Goal: Information Seeking & Learning: Learn about a topic

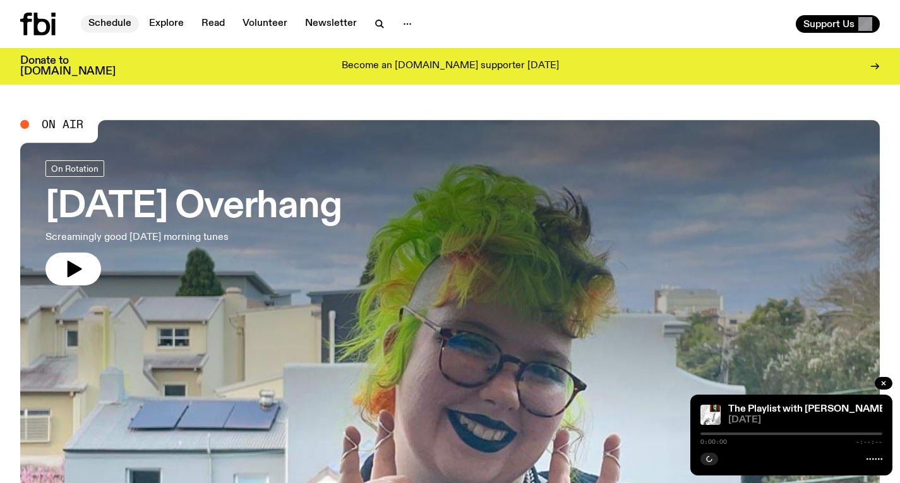
click at [104, 20] on link "Schedule" at bounding box center [110, 24] width 58 height 18
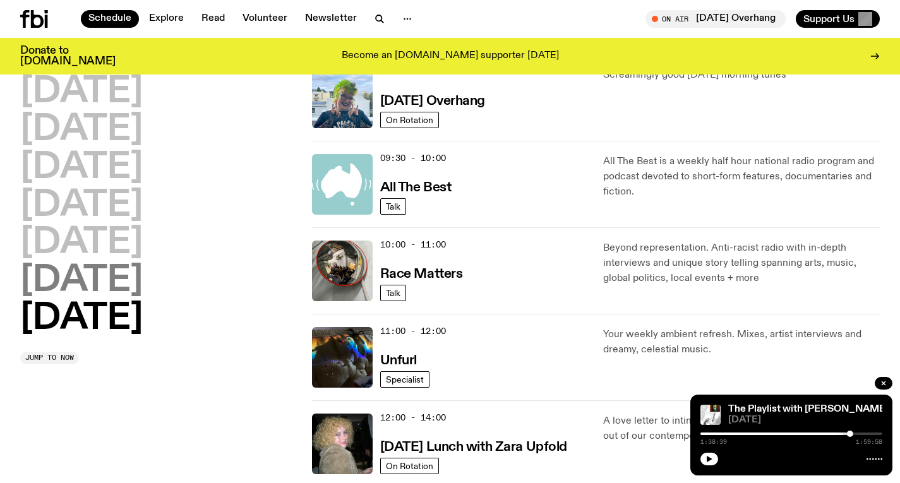
click at [116, 286] on h2 "[DATE]" at bounding box center [81, 280] width 123 height 35
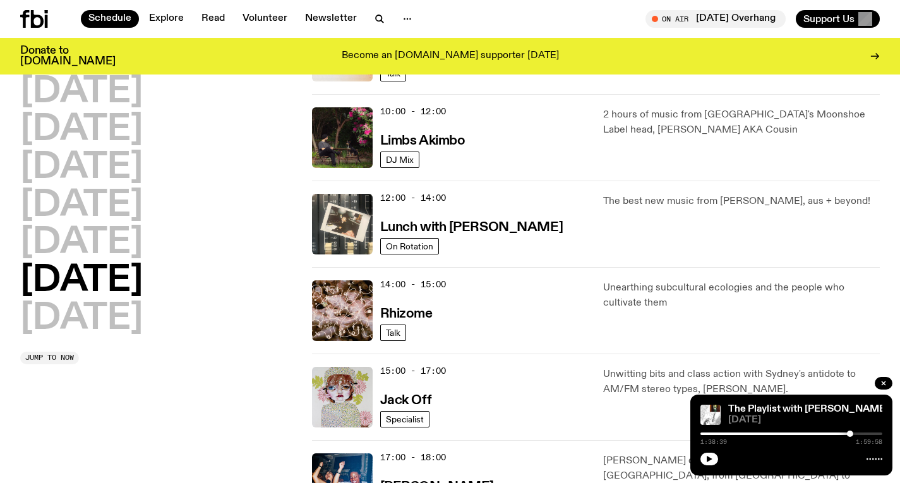
scroll to position [361, 0]
click at [409, 321] on h3 "Rhizome" at bounding box center [406, 314] width 52 height 13
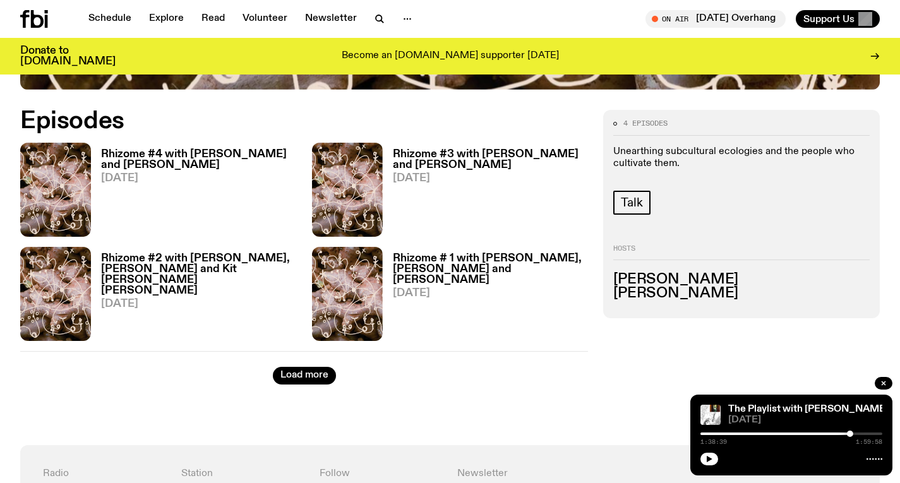
scroll to position [574, 0]
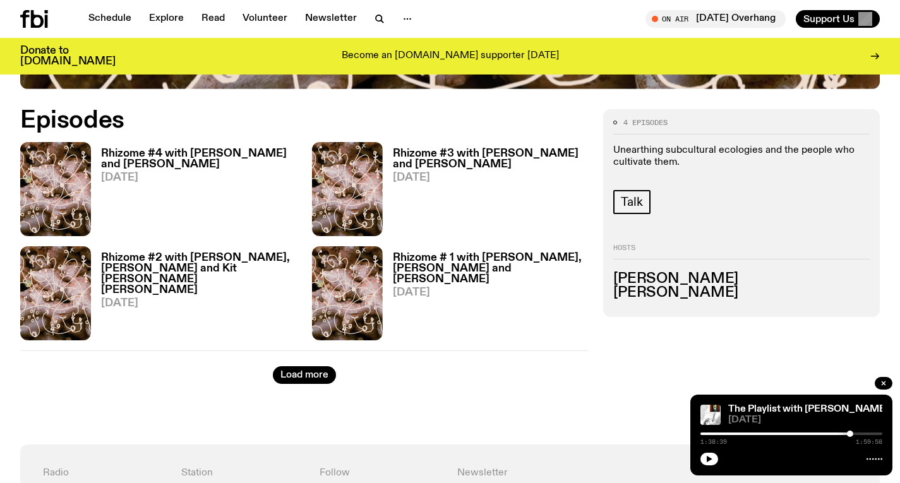
click at [189, 169] on h3 "Rhizome #4 with [PERSON_NAME] and [PERSON_NAME]" at bounding box center [199, 158] width 196 height 21
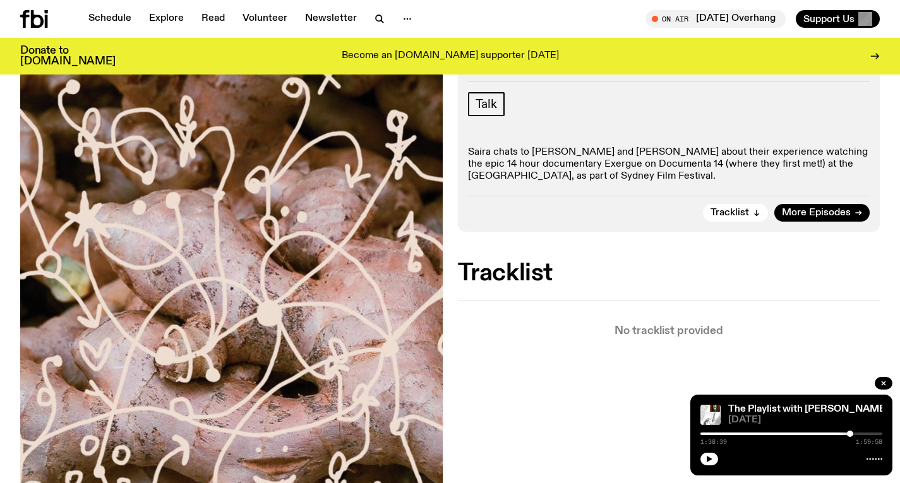
scroll to position [321, 0]
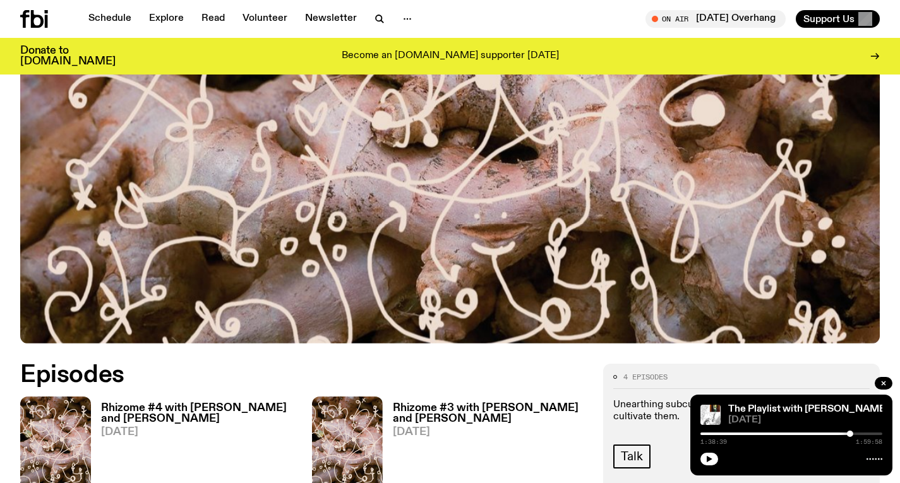
scroll to position [203, 0]
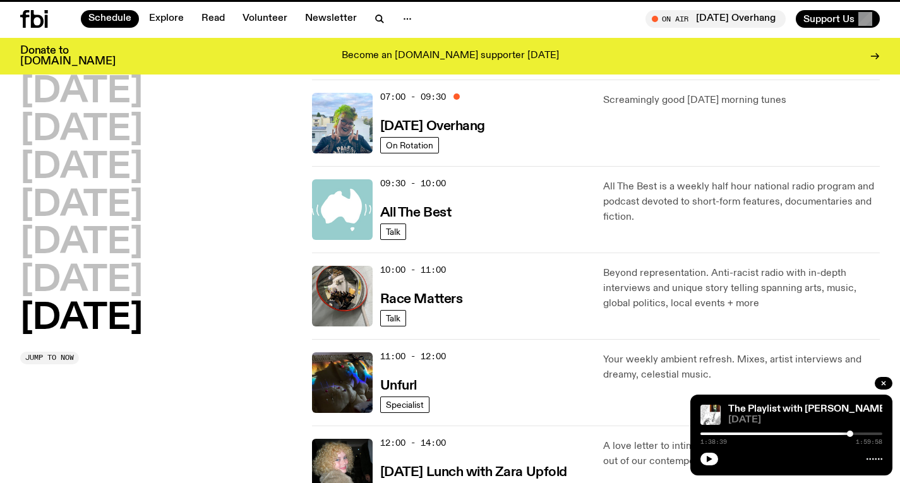
scroll to position [361, 0]
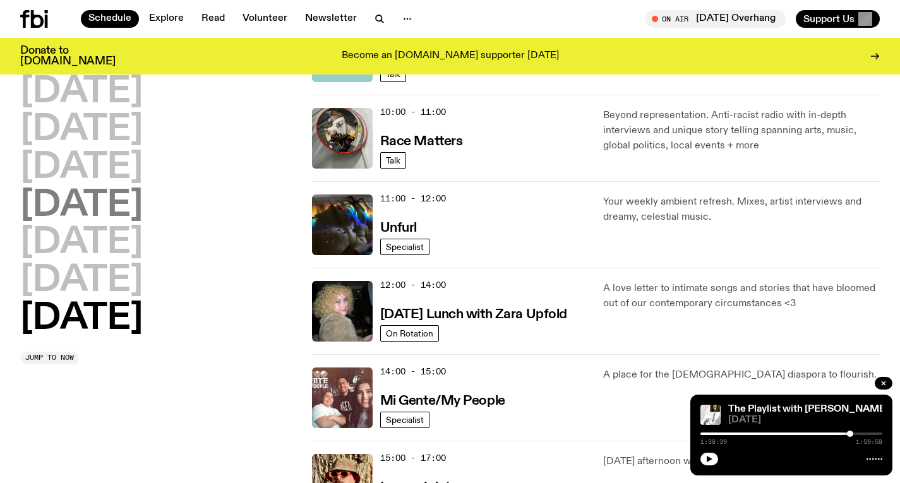
click at [137, 196] on h2 "[DATE]" at bounding box center [81, 205] width 123 height 35
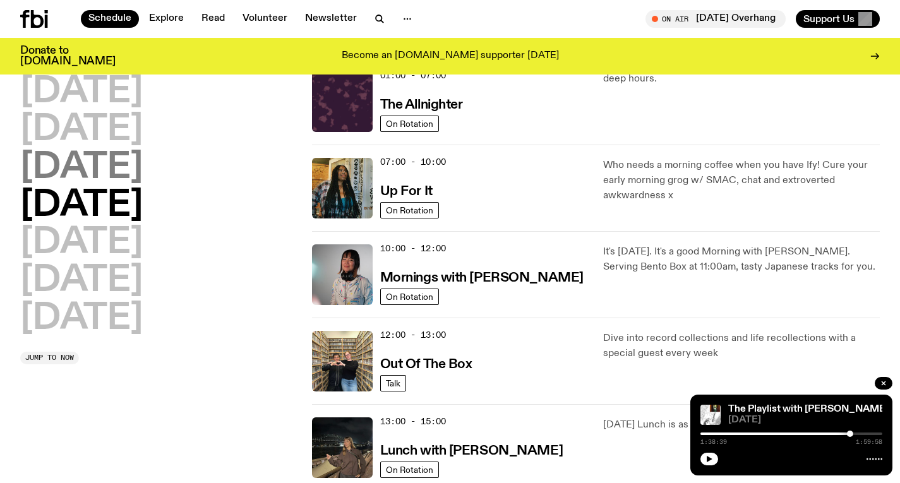
scroll to position [35, 0]
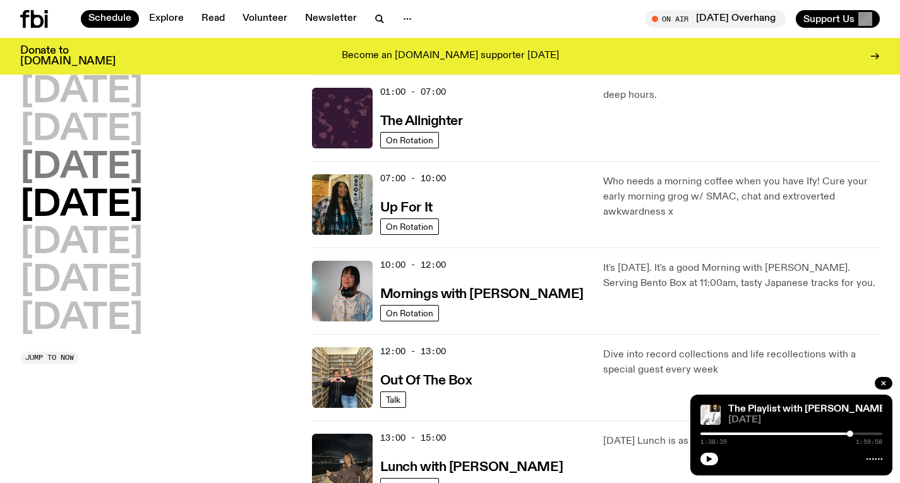
click at [138, 177] on h2 "[DATE]" at bounding box center [81, 167] width 123 height 35
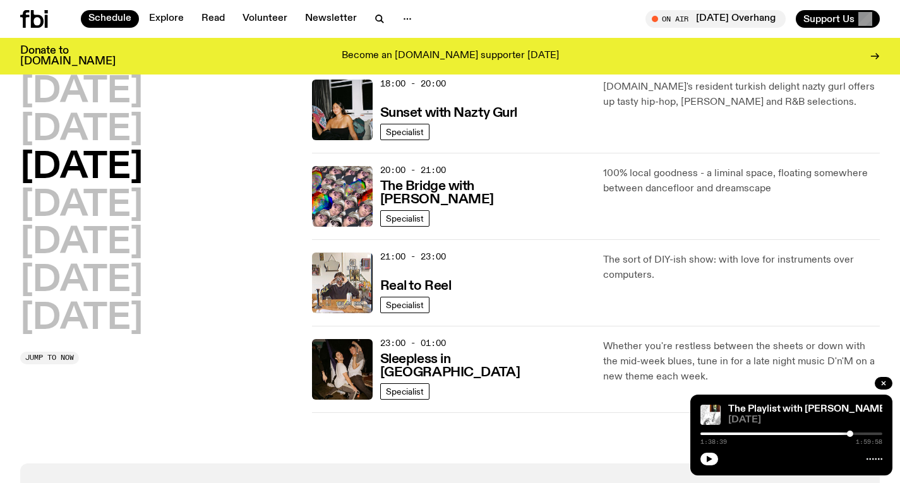
scroll to position [566, 0]
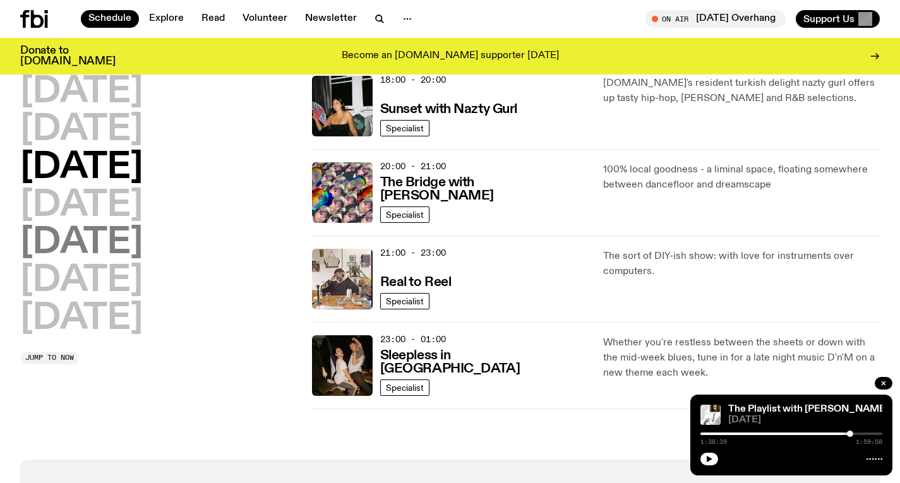
click at [99, 248] on h2 "[DATE]" at bounding box center [81, 242] width 123 height 35
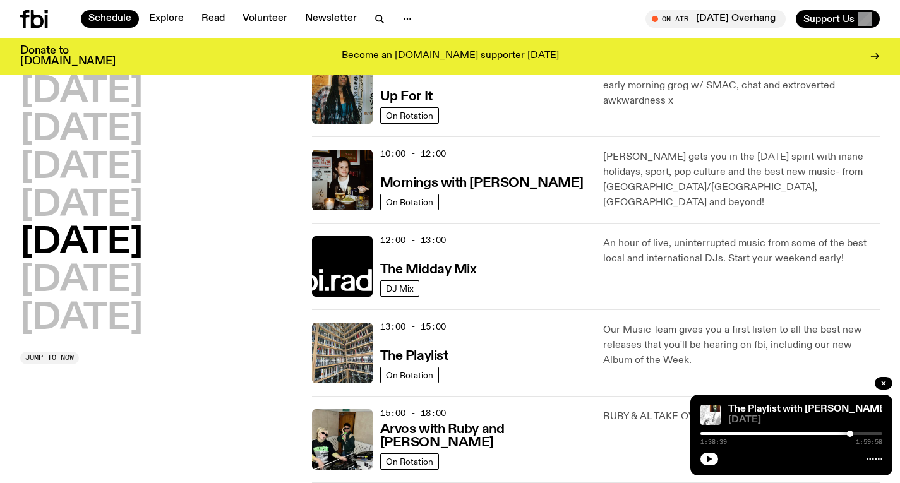
scroll to position [35, 0]
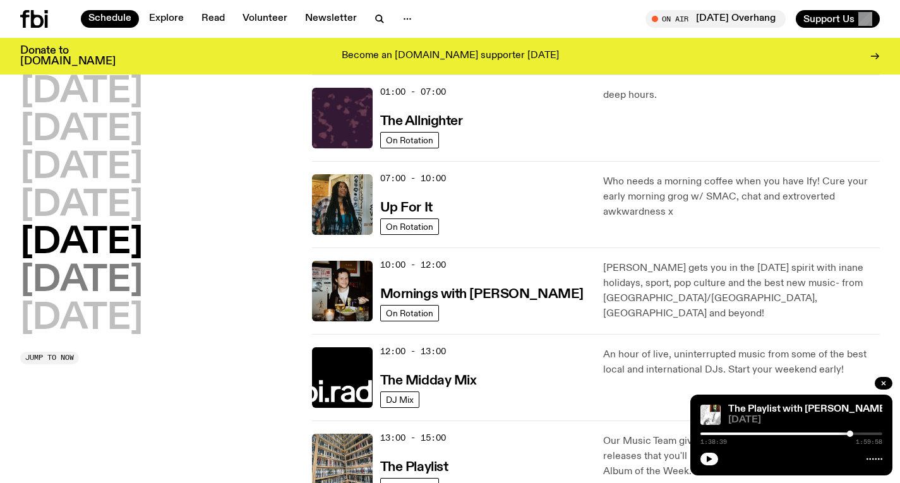
click at [108, 279] on h2 "[DATE]" at bounding box center [81, 280] width 123 height 35
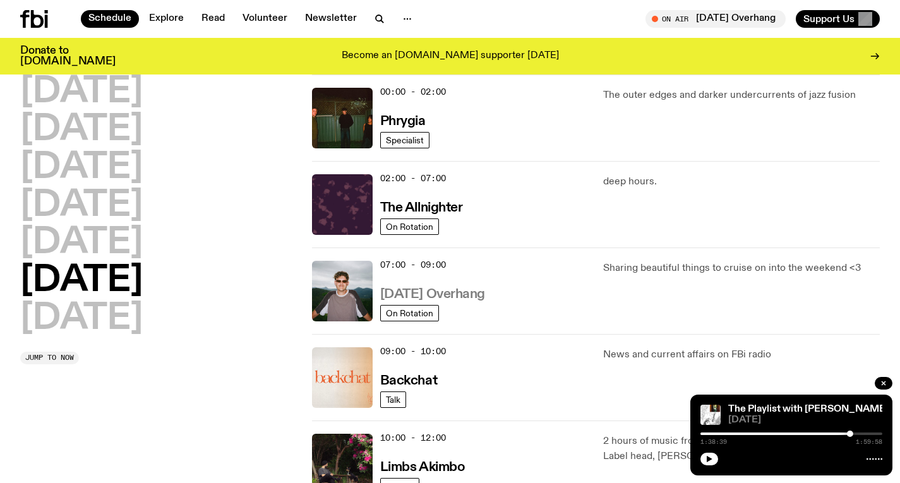
click at [472, 292] on h3 "[DATE] Overhang" at bounding box center [432, 294] width 105 height 13
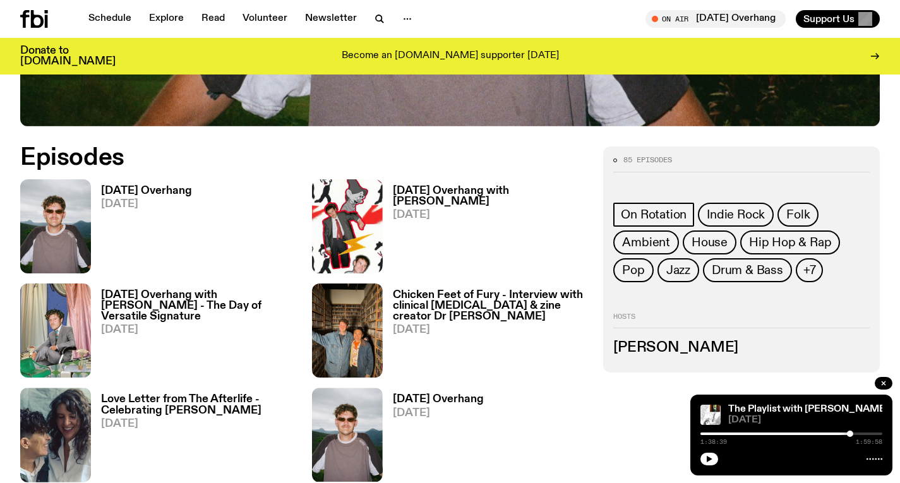
scroll to position [554, 0]
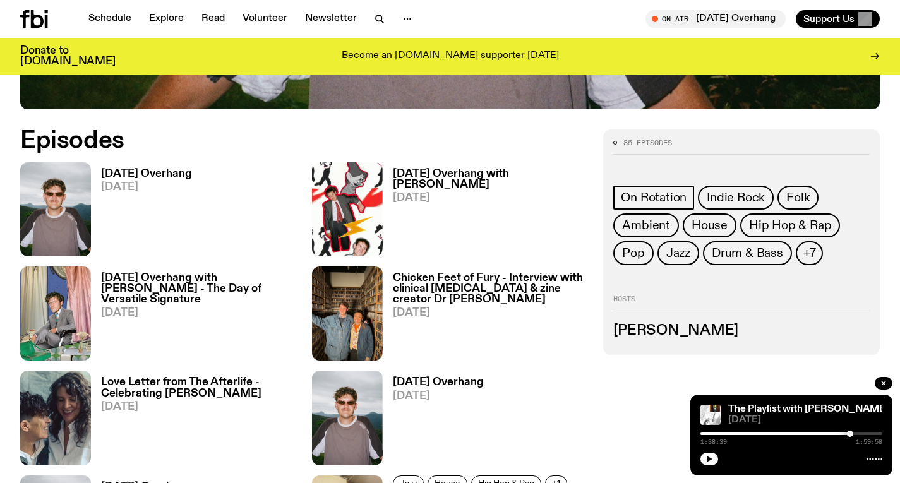
click at [155, 175] on h3 "[DATE] Overhang" at bounding box center [146, 174] width 91 height 11
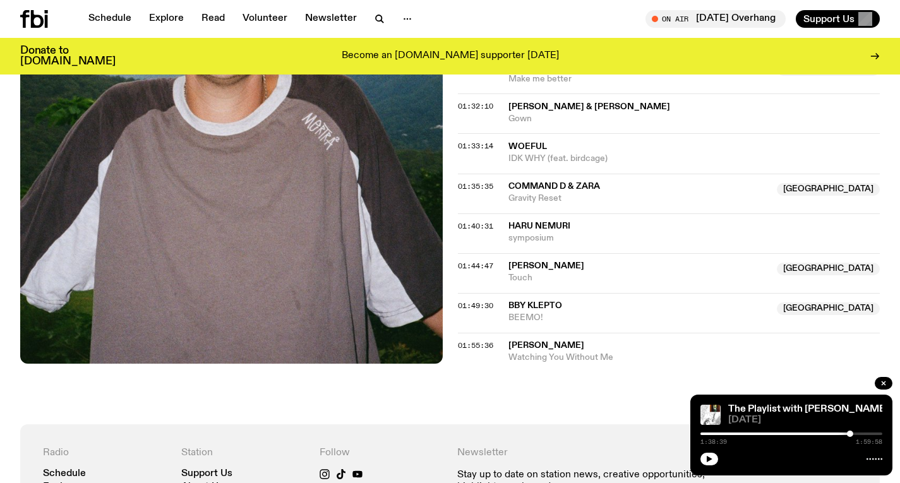
scroll to position [1092, 0]
